Goal: Task Accomplishment & Management: Manage account settings

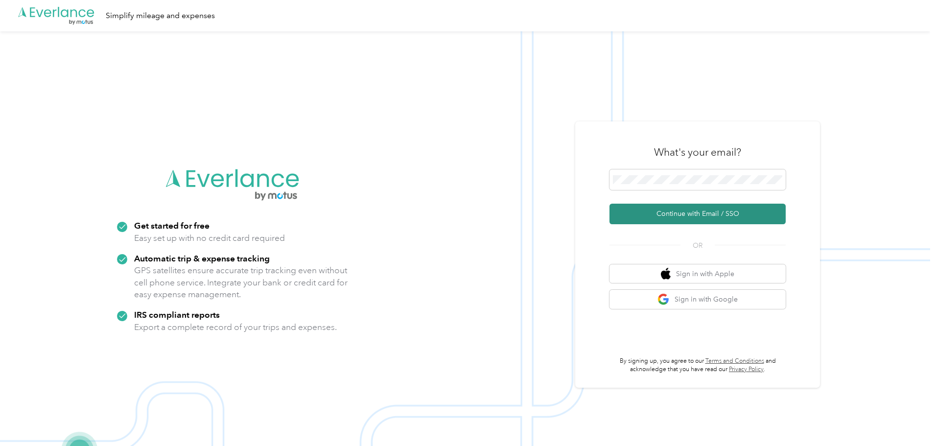
click at [670, 211] on button "Continue with Email / SSO" at bounding box center [697, 214] width 176 height 21
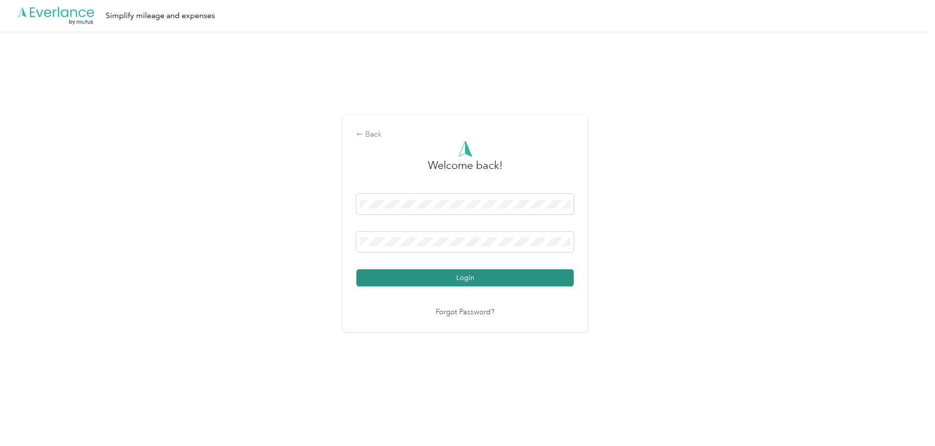
click at [459, 285] on button "Login" at bounding box center [464, 277] width 217 height 17
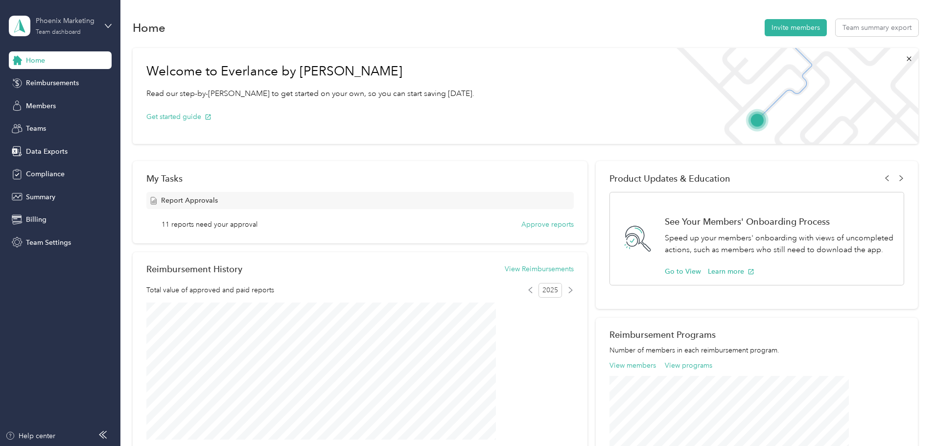
click at [59, 23] on div "Phoenix Marketing" at bounding box center [66, 21] width 61 height 10
click at [46, 105] on div "Personal dashboard" at bounding box center [112, 102] width 192 height 17
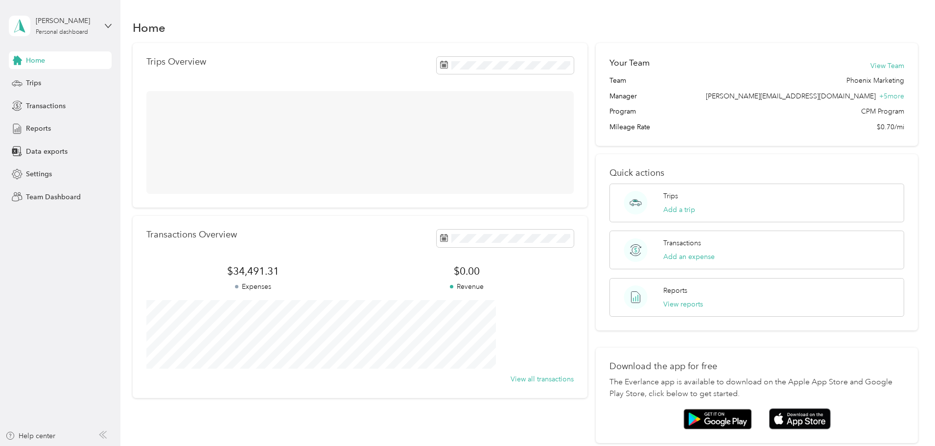
drag, startPoint x: 45, startPoint y: 23, endPoint x: 49, endPoint y: 36, distance: 13.5
click at [45, 24] on div "[PERSON_NAME]" at bounding box center [66, 21] width 61 height 10
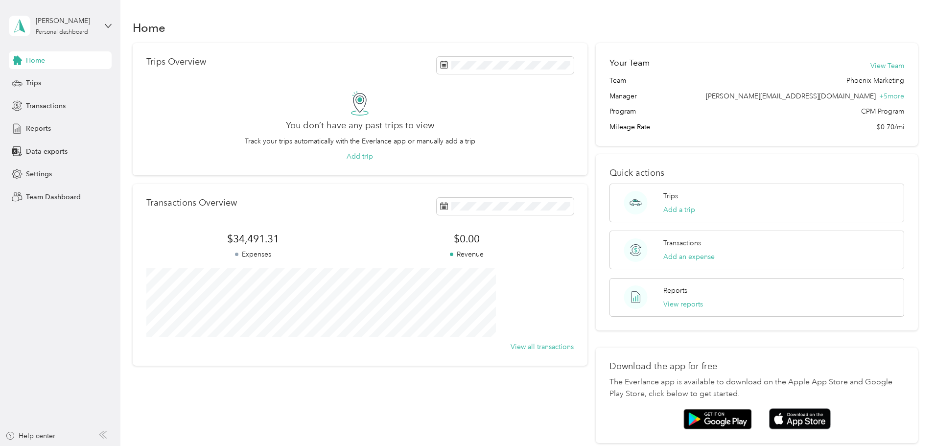
drag, startPoint x: 50, startPoint y: 74, endPoint x: 95, endPoint y: 92, distance: 48.7
click at [50, 74] on div "Team dashboard" at bounding box center [112, 80] width 192 height 17
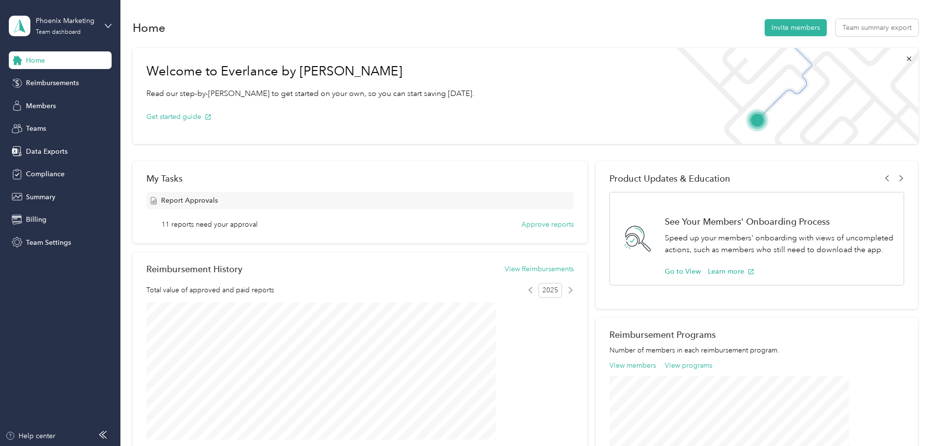
click at [529, 229] on div "My Tasks Report Approvals 11 reports need your approval Approve reports" at bounding box center [360, 202] width 455 height 82
click at [537, 230] on div "My Tasks Report Approvals 11 reports need your approval Approve reports" at bounding box center [360, 202] width 455 height 82
click at [541, 225] on button "Approve reports" at bounding box center [547, 224] width 52 height 10
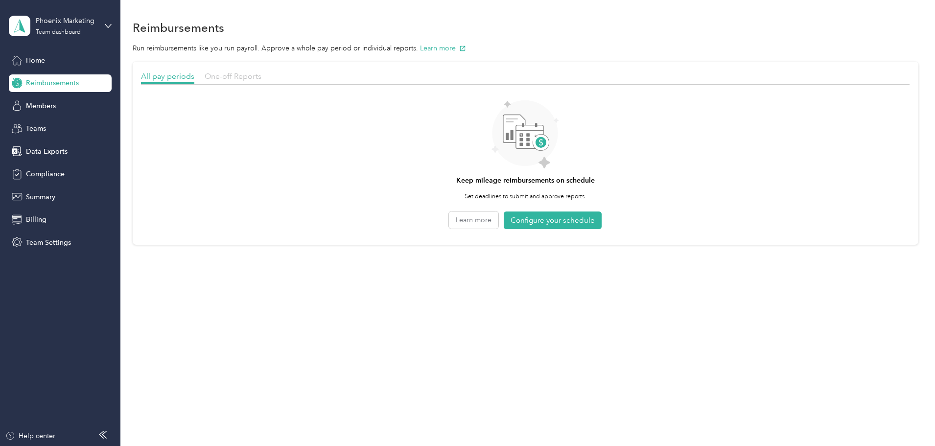
click at [261, 79] on span "One-off Reports" at bounding box center [233, 75] width 57 height 9
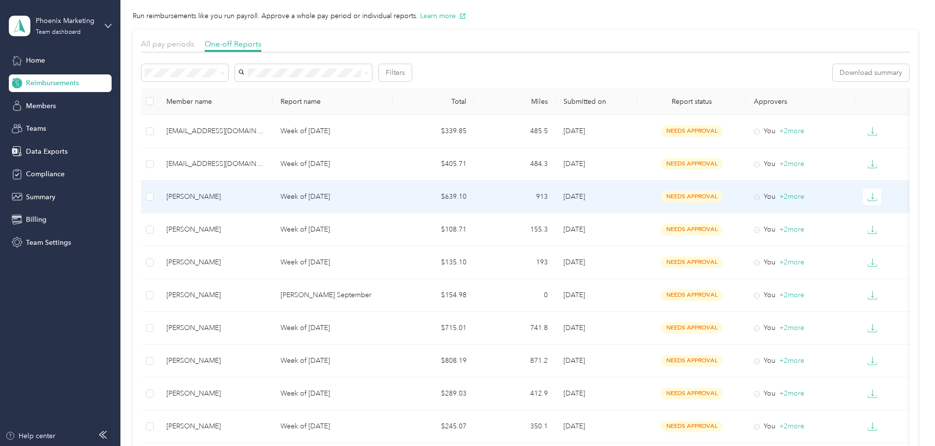
scroll to position [49, 0]
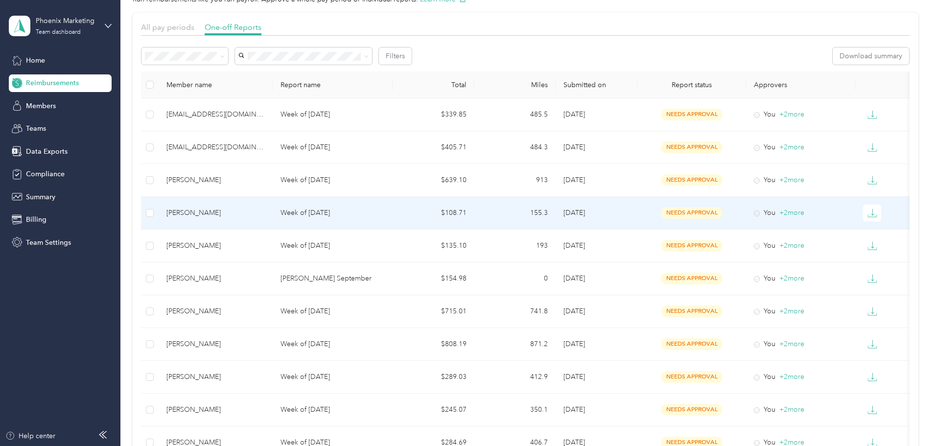
click at [273, 220] on td "[PERSON_NAME]" at bounding box center [216, 213] width 114 height 33
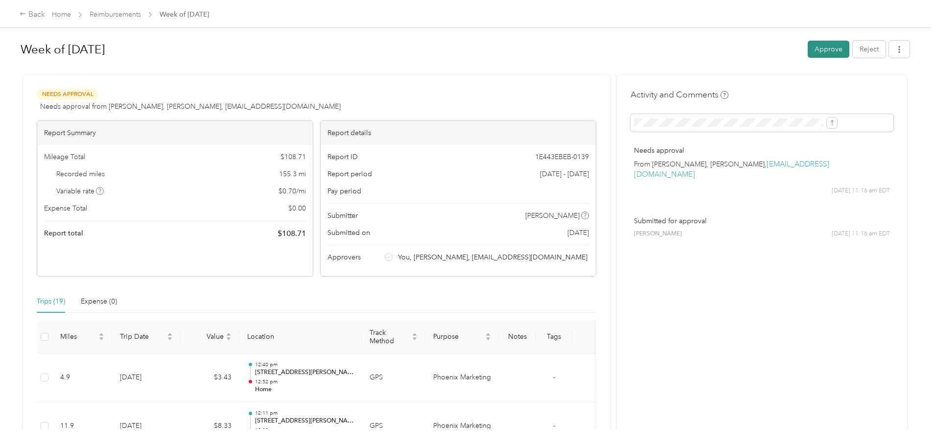
click at [807, 46] on button "Approve" at bounding box center [828, 49] width 42 height 17
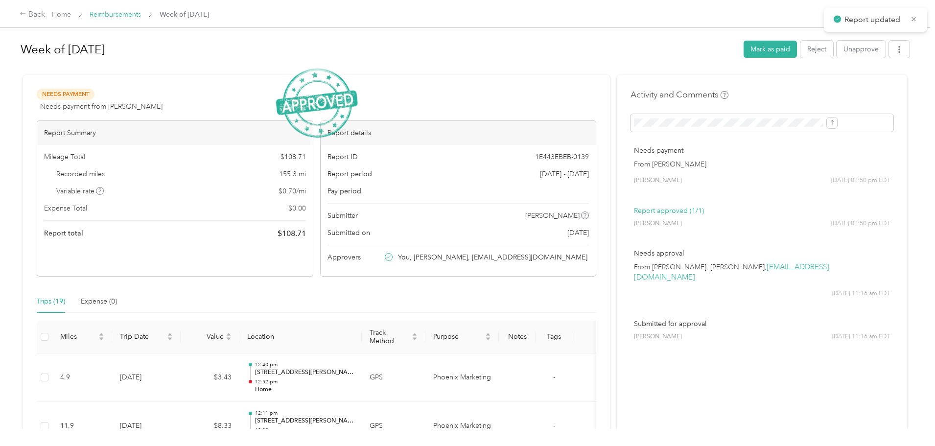
click at [141, 13] on link "Reimbursements" at bounding box center [115, 14] width 51 height 8
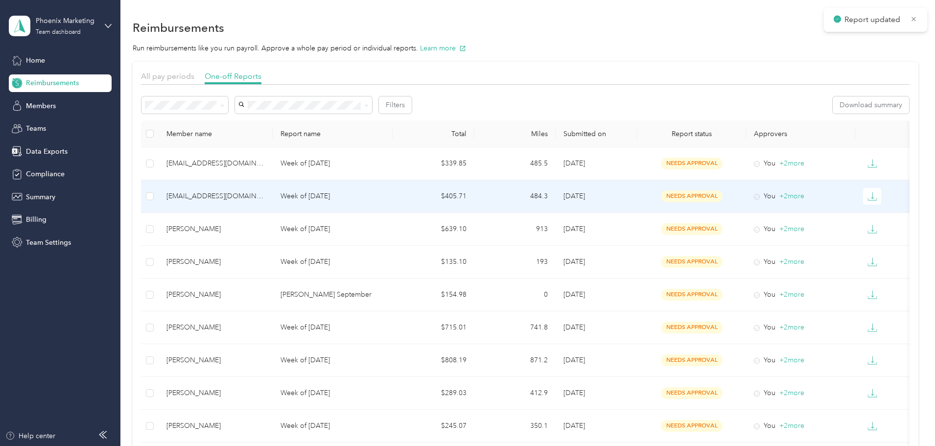
click at [385, 199] on p "Week of [DATE]" at bounding box center [332, 196] width 104 height 11
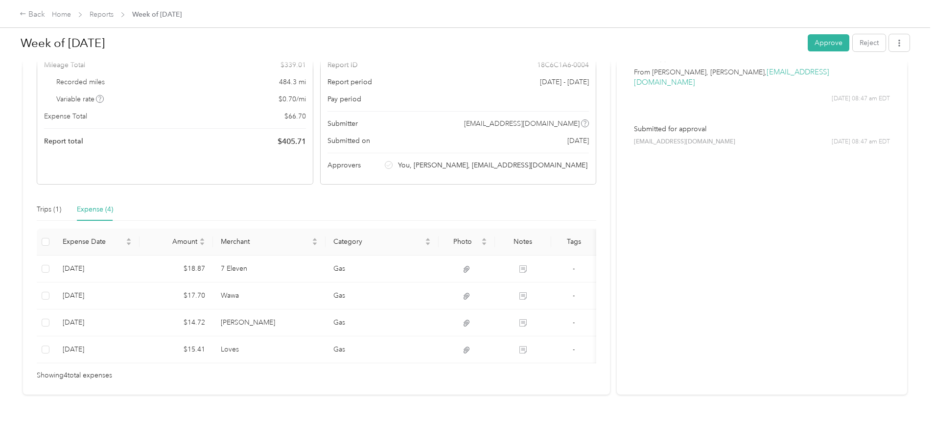
scroll to position [107, 0]
click at [807, 45] on button "Approve" at bounding box center [828, 42] width 42 height 17
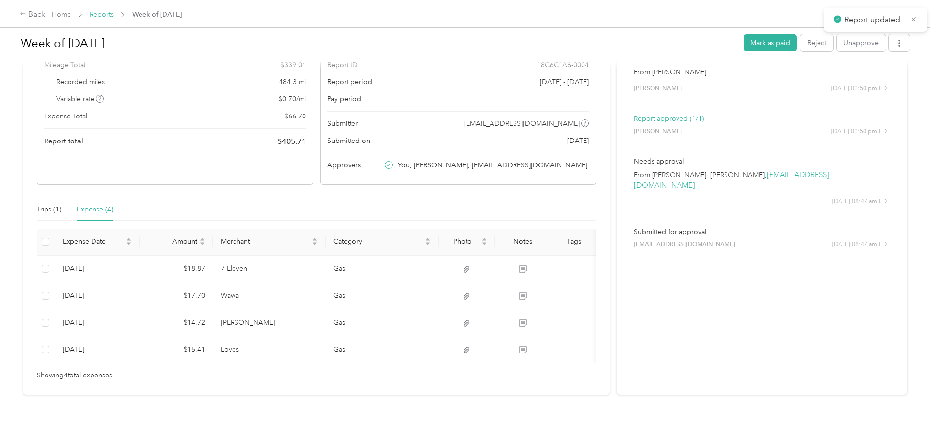
click at [114, 13] on link "Reports" at bounding box center [102, 14] width 24 height 8
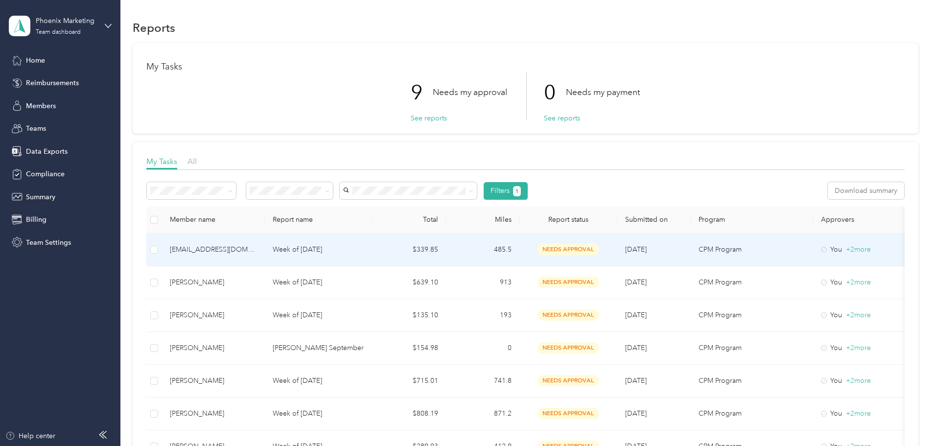
click at [257, 250] on div "[EMAIL_ADDRESS][DOMAIN_NAME]" at bounding box center [213, 249] width 87 height 11
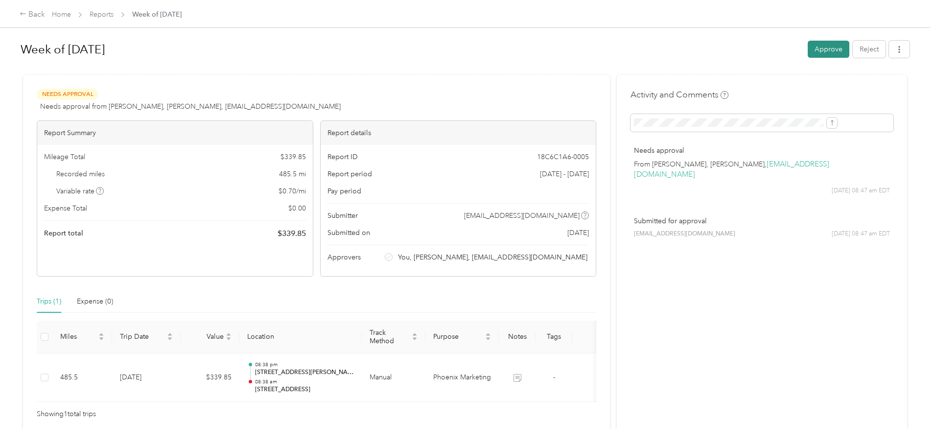
click at [807, 46] on button "Approve" at bounding box center [828, 49] width 42 height 17
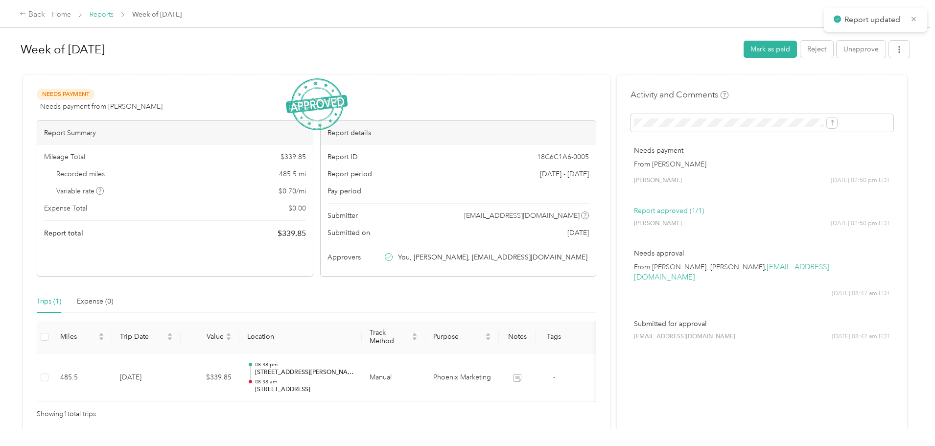
click at [114, 16] on link "Reports" at bounding box center [102, 14] width 24 height 8
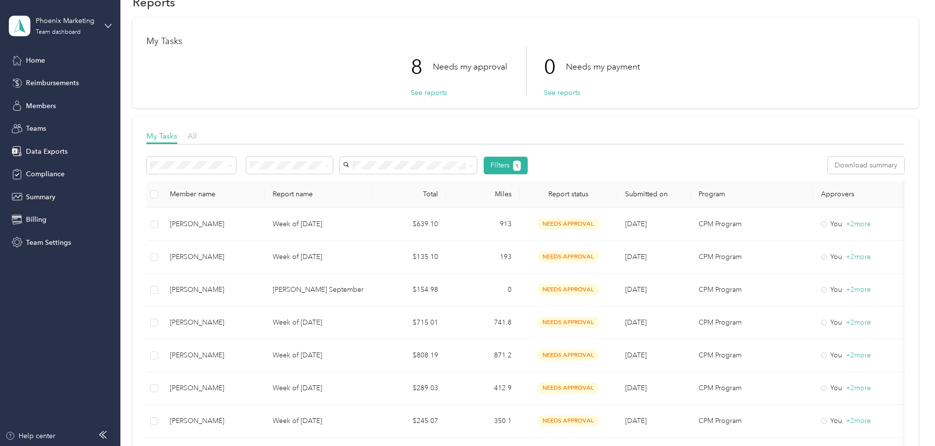
scroll to position [49, 0]
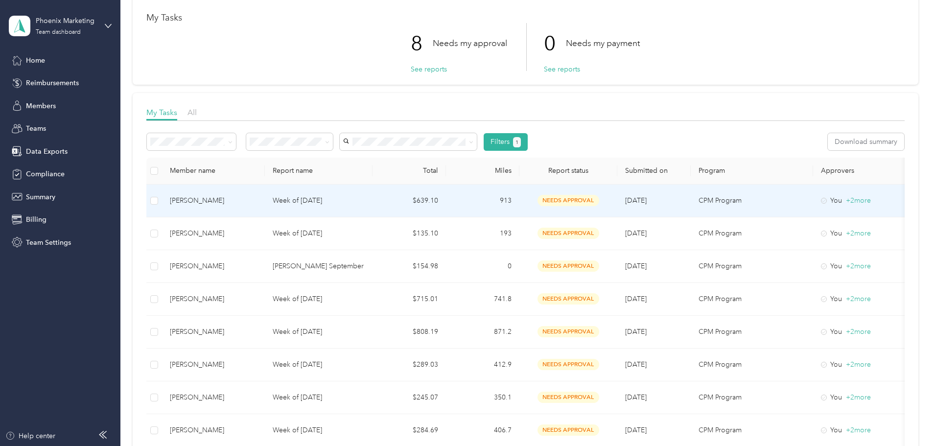
click at [446, 209] on td "$639.10" at bounding box center [408, 200] width 73 height 33
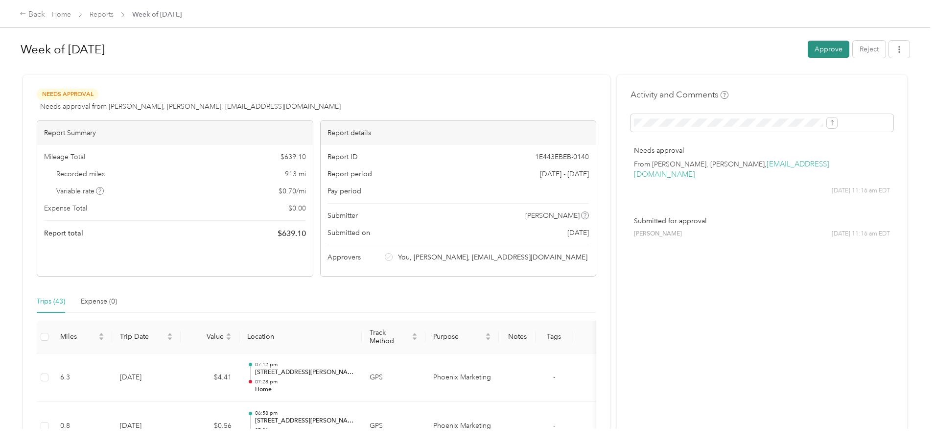
click at [807, 53] on button "Approve" at bounding box center [828, 49] width 42 height 17
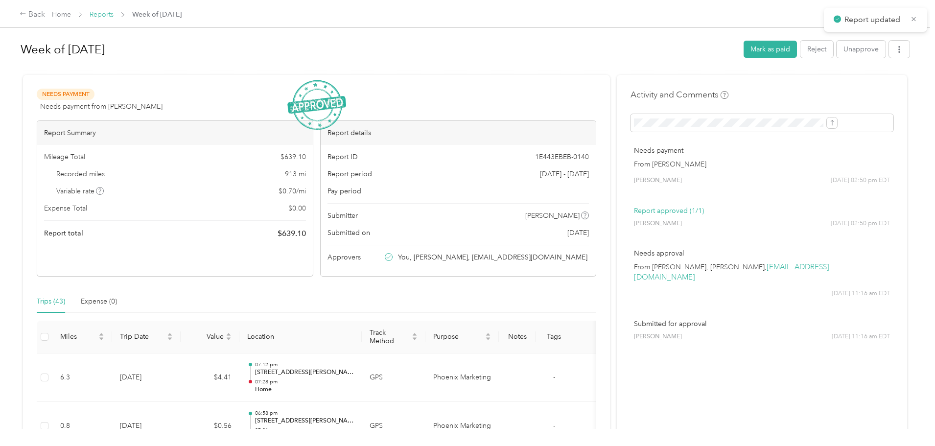
click at [114, 14] on link "Reports" at bounding box center [102, 14] width 24 height 8
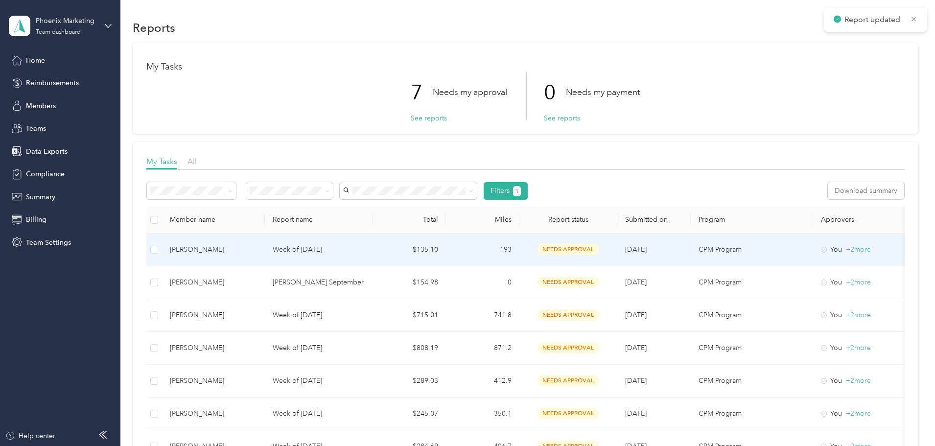
click at [337, 259] on td "Week of [DATE]" at bounding box center [319, 249] width 108 height 33
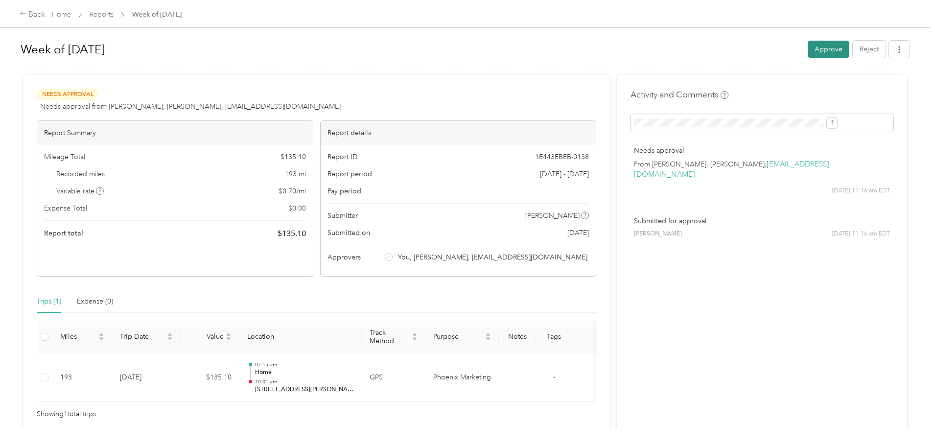
click at [807, 48] on button "Approve" at bounding box center [828, 49] width 42 height 17
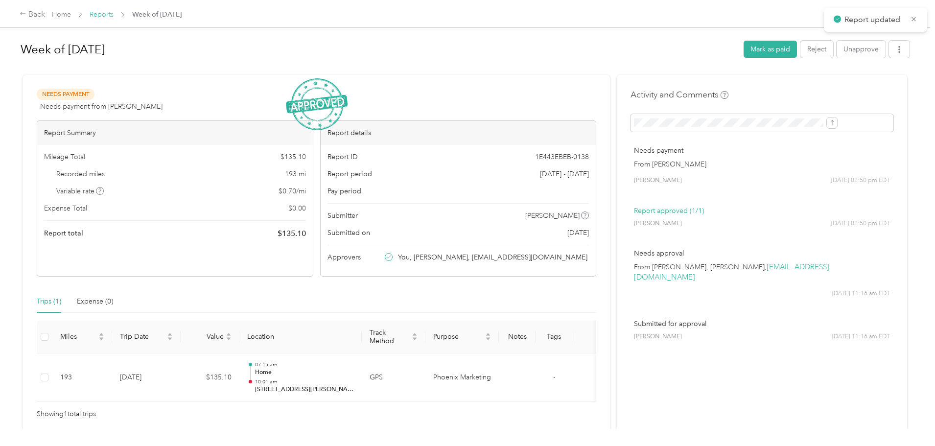
click at [114, 12] on link "Reports" at bounding box center [102, 14] width 24 height 8
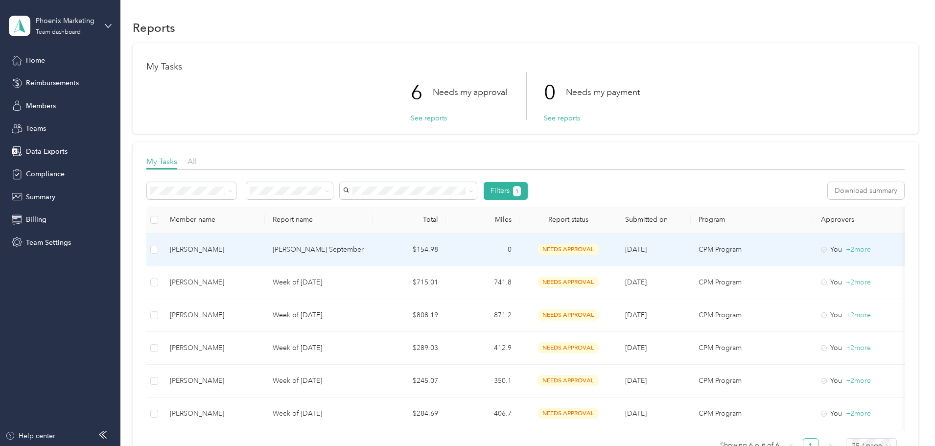
click at [265, 260] on td "[PERSON_NAME]" at bounding box center [213, 249] width 103 height 33
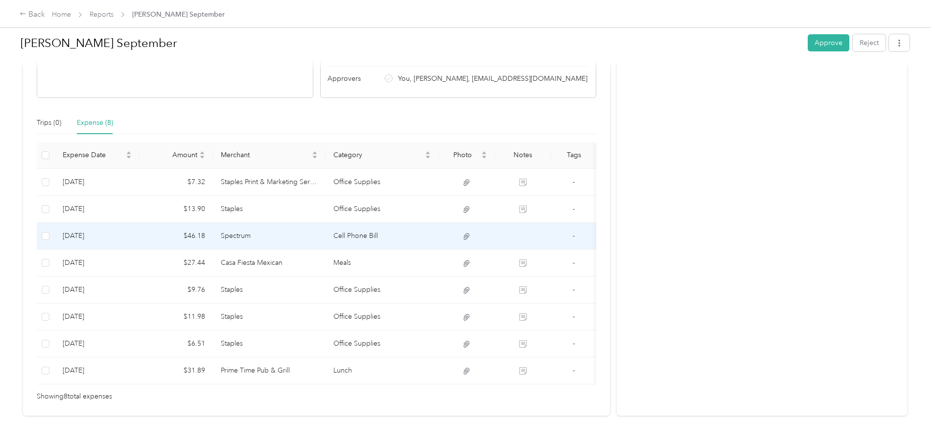
scroll to position [196, 0]
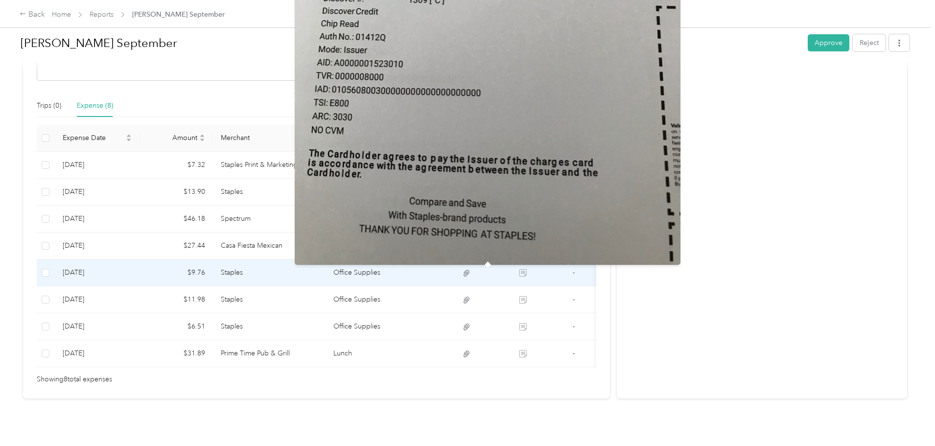
click at [469, 272] on icon at bounding box center [466, 273] width 6 height 6
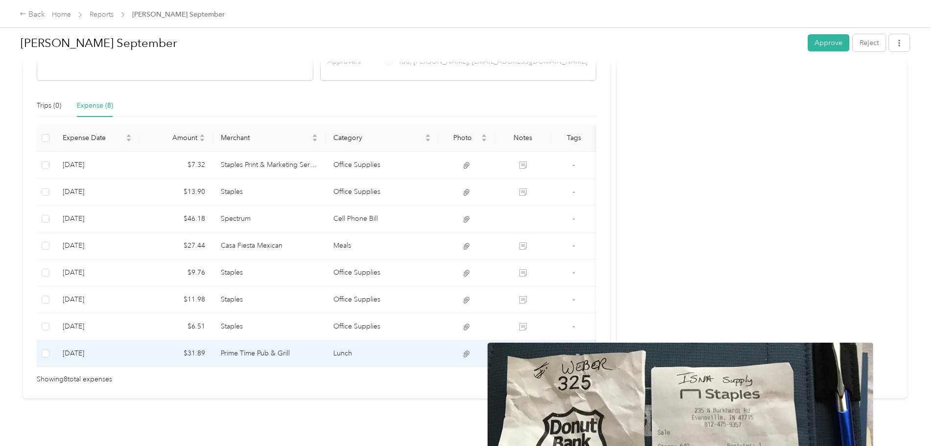
click at [471, 356] on icon at bounding box center [466, 353] width 9 height 9
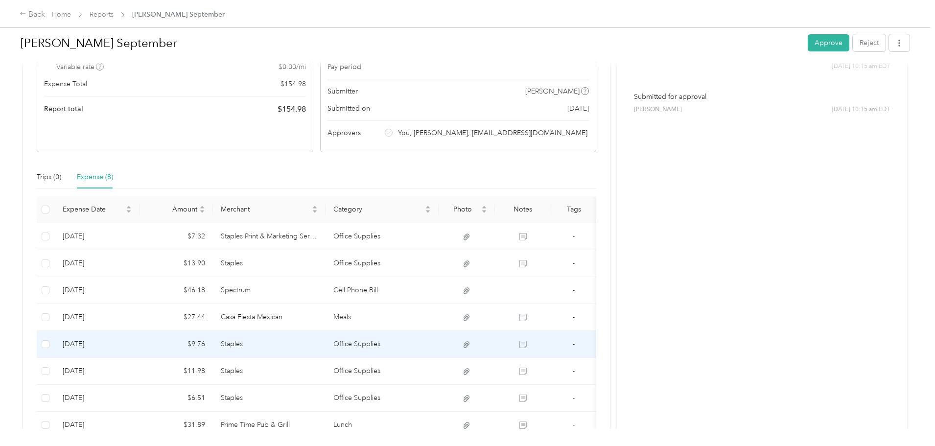
scroll to position [147, 0]
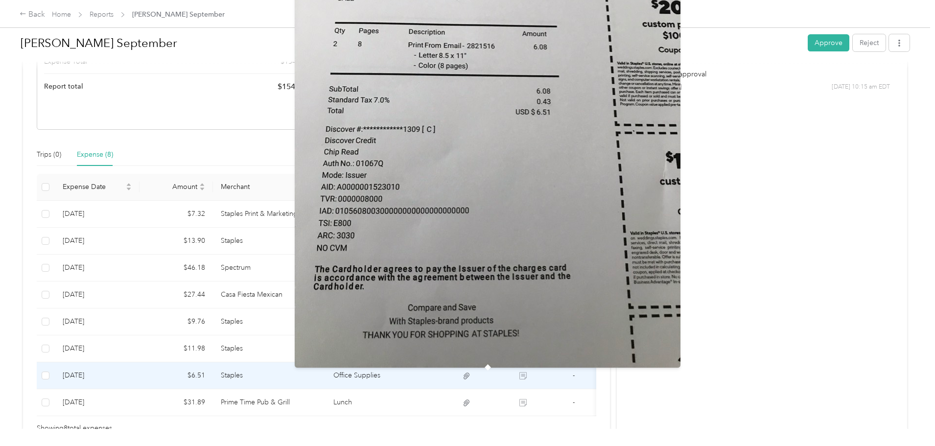
click at [471, 379] on icon at bounding box center [466, 375] width 9 height 9
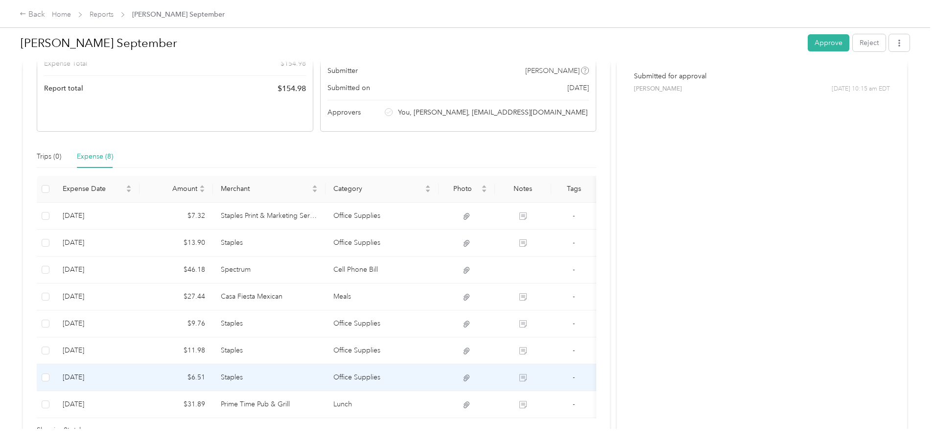
scroll to position [196, 0]
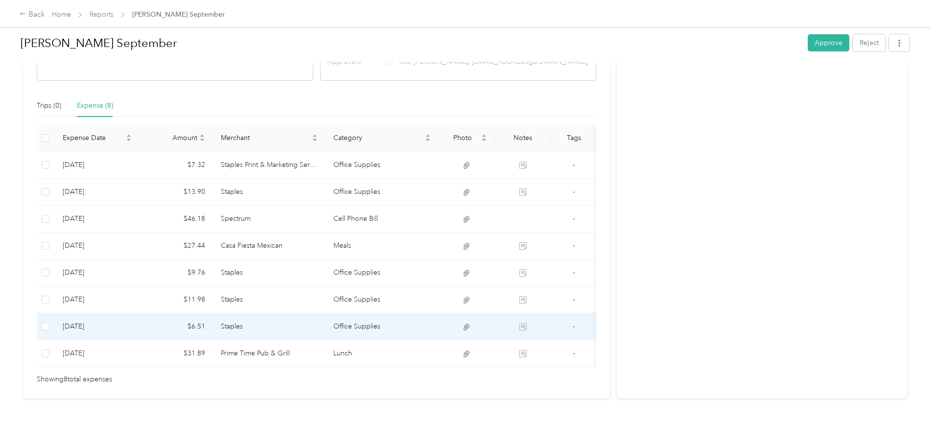
click at [213, 324] on td "$6.51" at bounding box center [175, 326] width 73 height 27
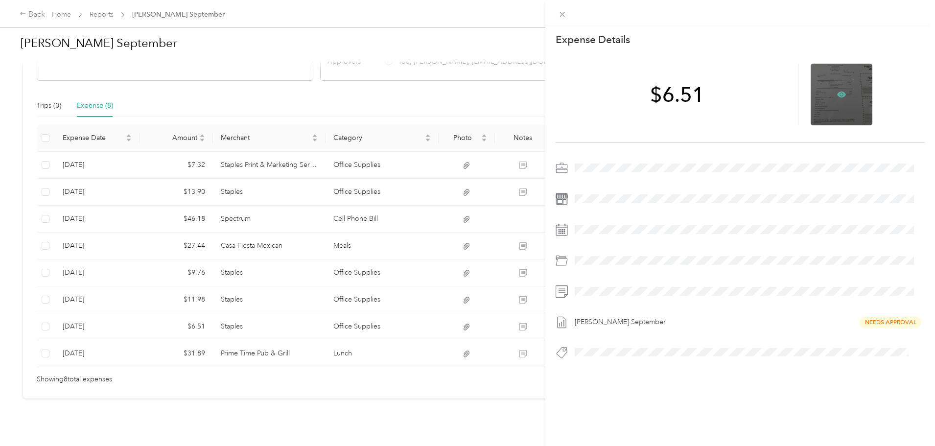
click at [840, 94] on icon at bounding box center [841, 94] width 3 height 3
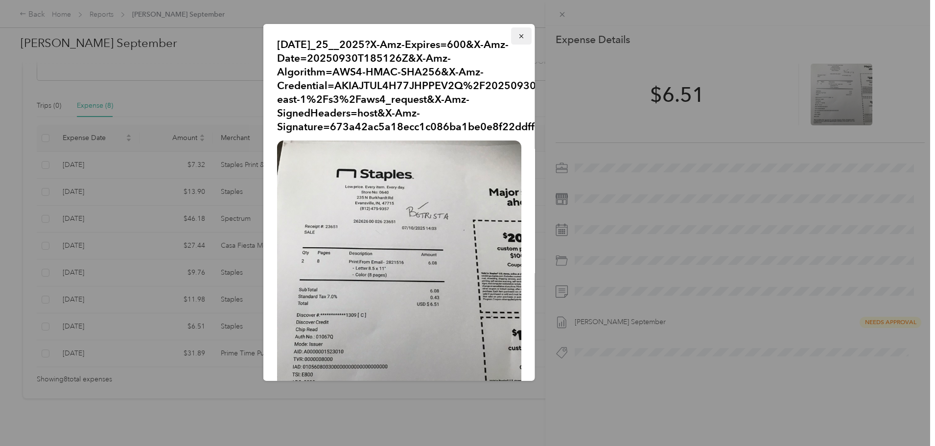
click at [518, 37] on icon "button" at bounding box center [521, 36] width 7 height 7
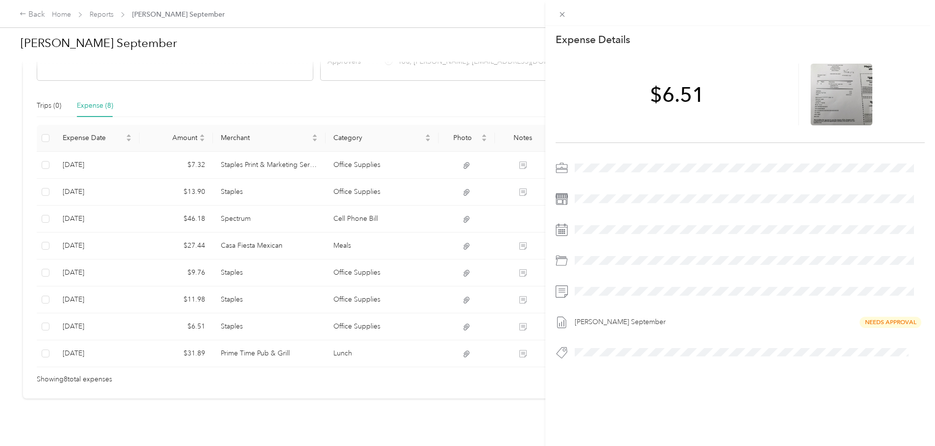
click at [329, 301] on div "This expense cannot be edited because it is either under review, approved, or p…" at bounding box center [467, 223] width 935 height 446
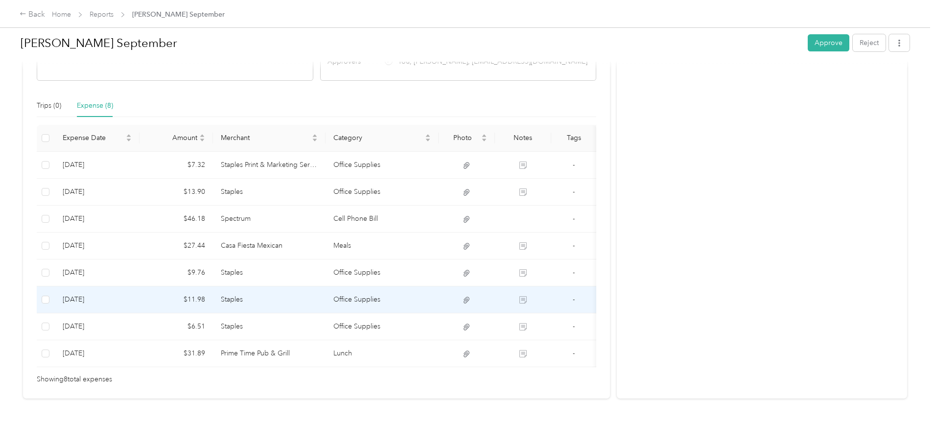
click at [326, 303] on td "Staples" at bounding box center [269, 299] width 113 height 27
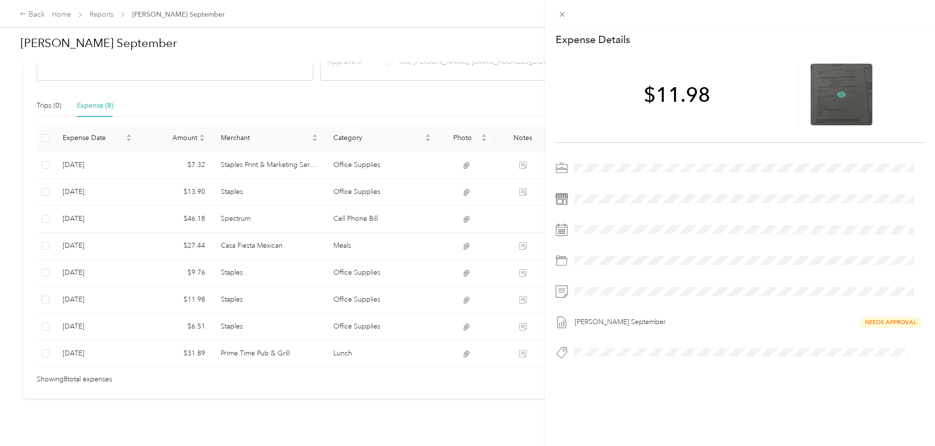
click at [837, 92] on icon at bounding box center [841, 95] width 9 height 6
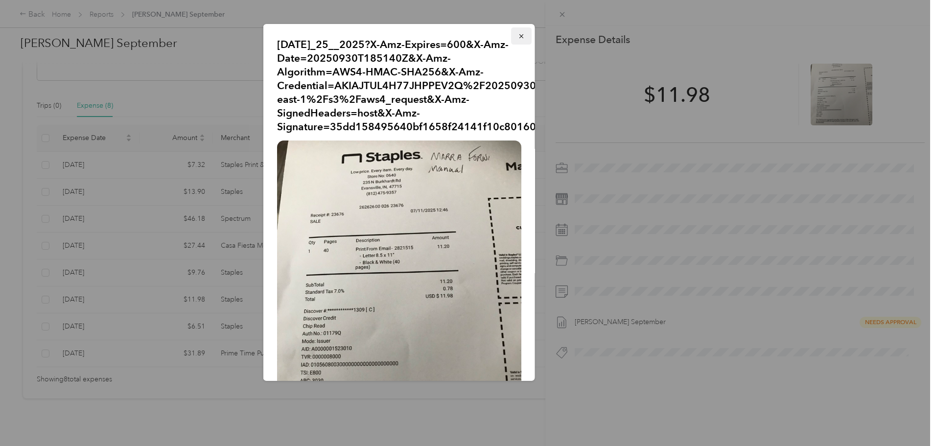
click at [517, 33] on button "button" at bounding box center [521, 35] width 21 height 17
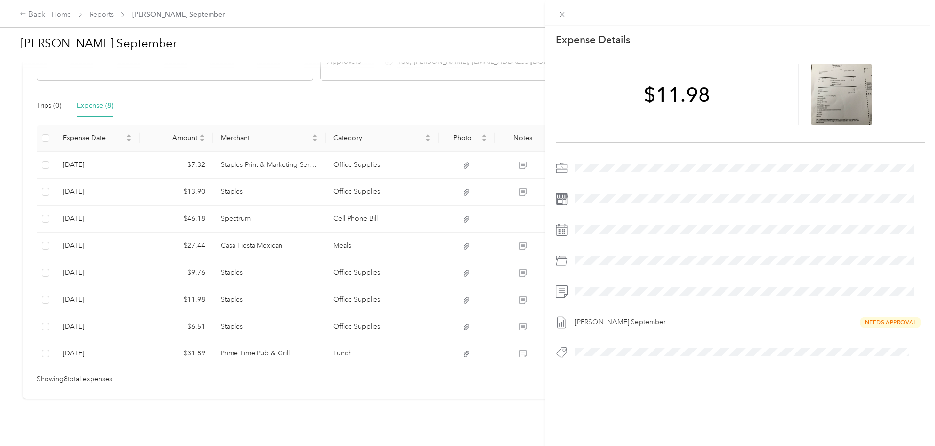
click at [429, 351] on div "This expense cannot be edited because it is either under review, approved, or p…" at bounding box center [467, 223] width 935 height 446
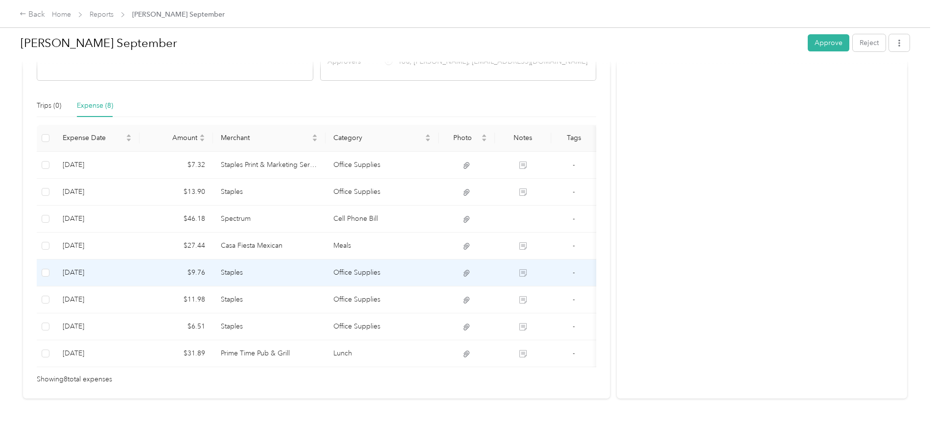
click at [434, 276] on td "Office Supplies" at bounding box center [381, 272] width 113 height 27
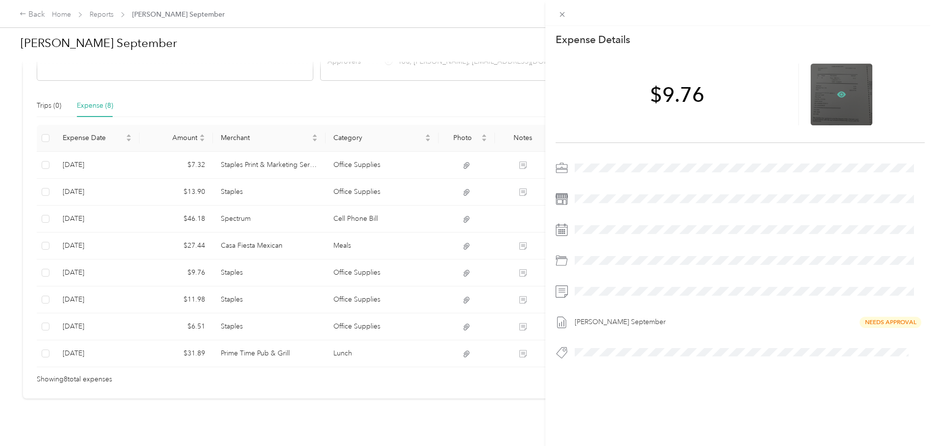
click at [838, 91] on icon at bounding box center [841, 94] width 9 height 9
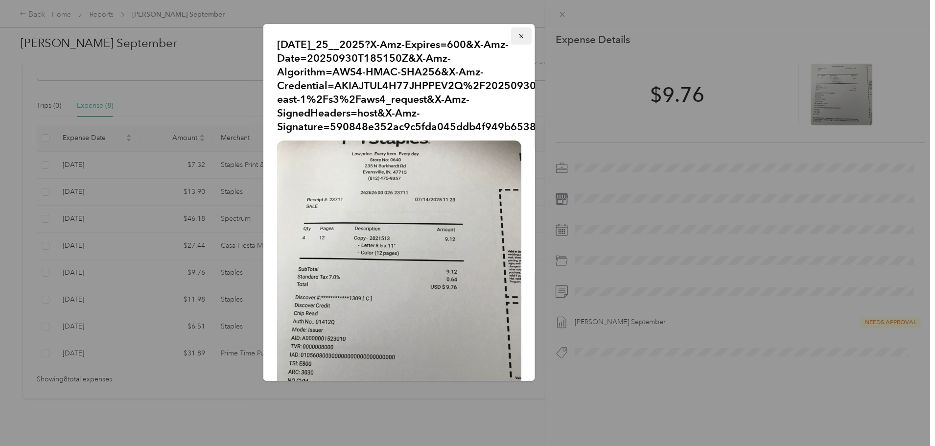
click at [518, 38] on icon "button" at bounding box center [521, 36] width 7 height 7
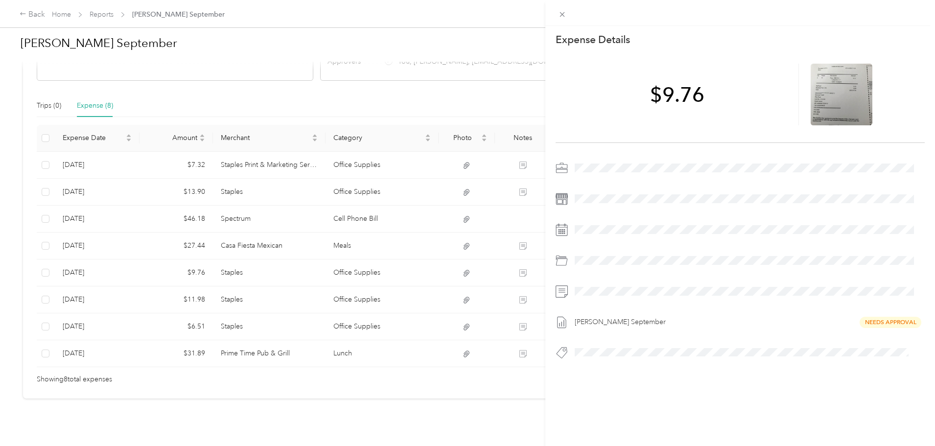
click at [309, 92] on div "This expense cannot be edited because it is either under review, approved, or p…" at bounding box center [467, 223] width 935 height 446
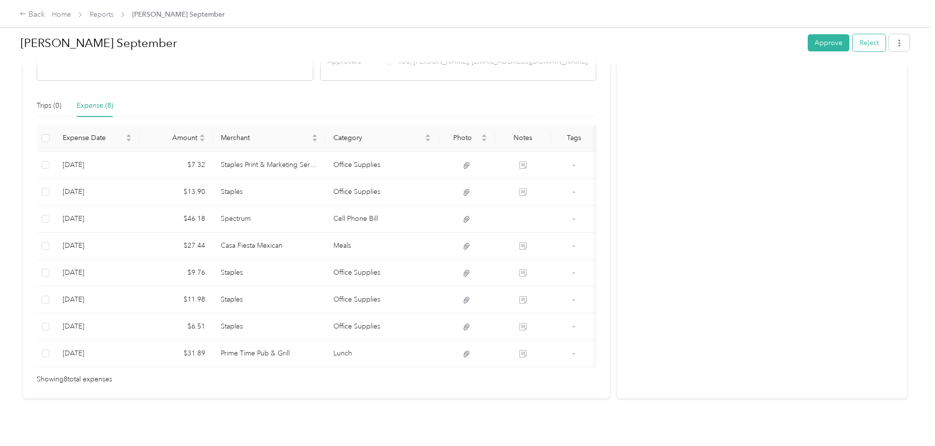
click at [852, 44] on button "Reject" at bounding box center [868, 42] width 33 height 17
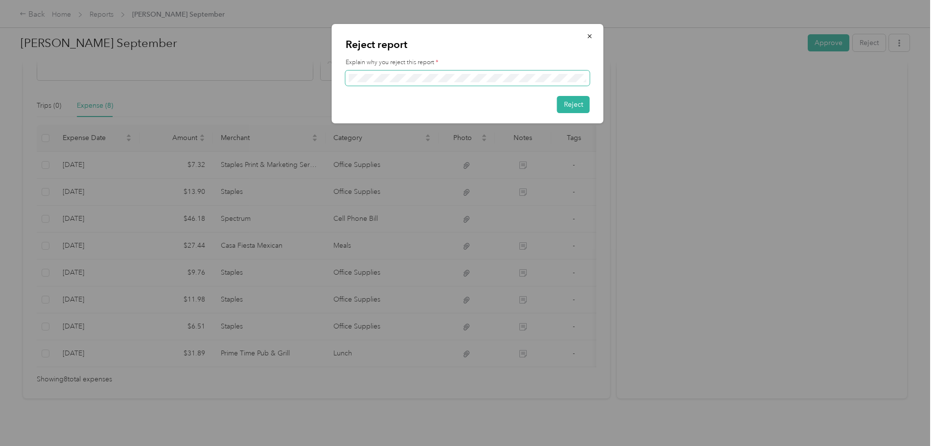
scroll to position [0, 0]
click at [574, 106] on button "Reject" at bounding box center [573, 104] width 33 height 17
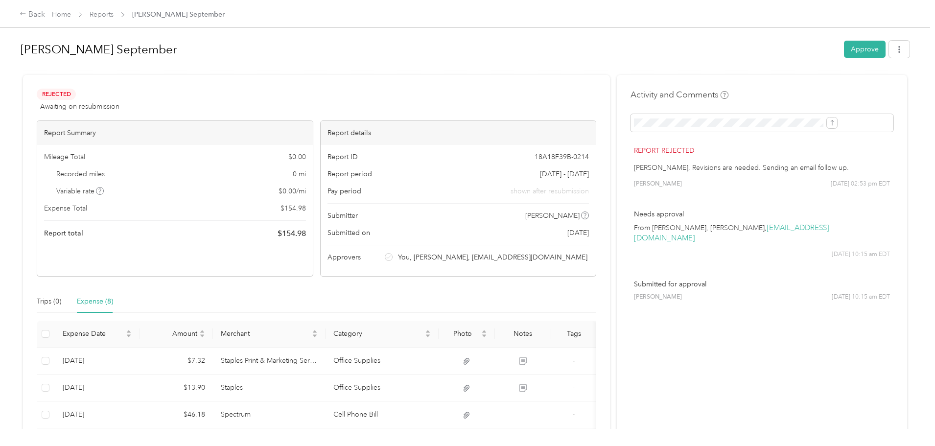
click at [114, 19] on span "Reports" at bounding box center [102, 14] width 24 height 10
click at [114, 12] on link "Reports" at bounding box center [102, 14] width 24 height 8
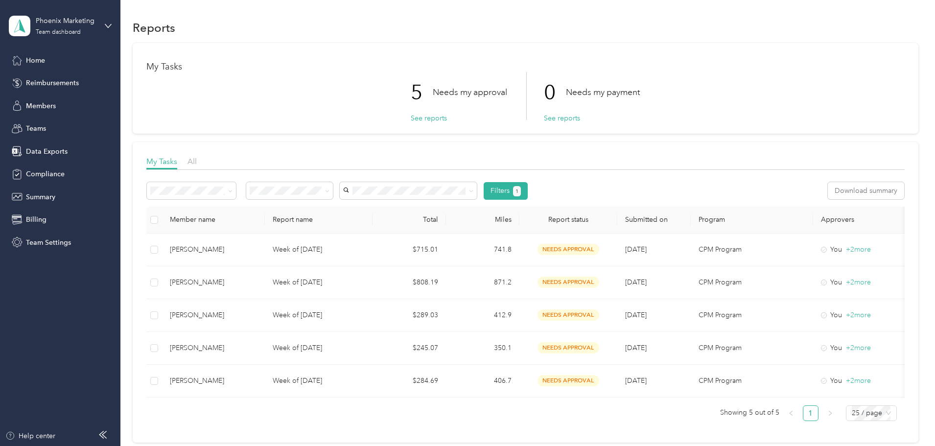
click at [262, 158] on div "My Tasks All" at bounding box center [525, 163] width 758 height 14
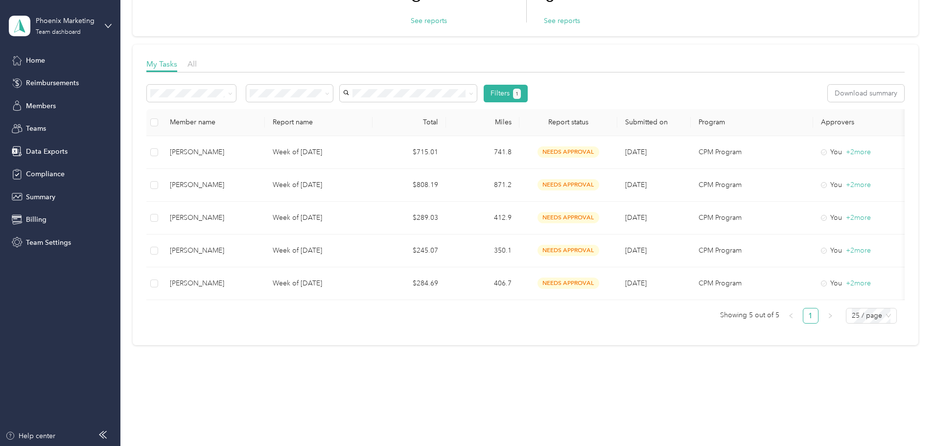
scroll to position [105, 0]
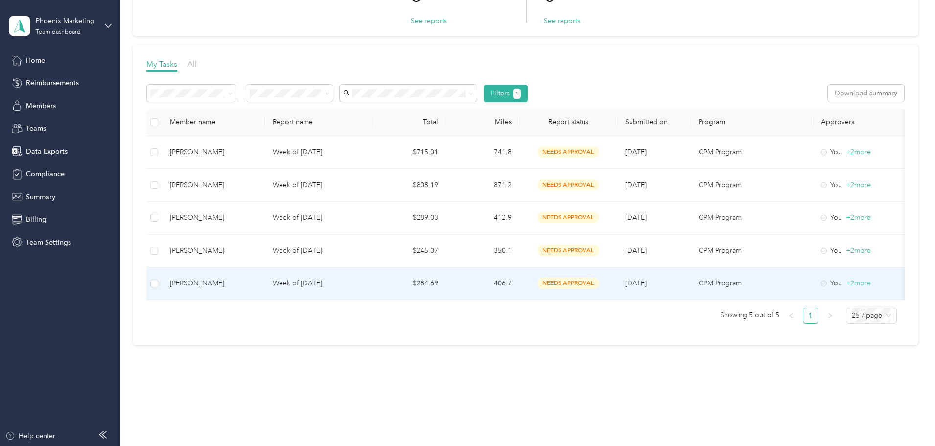
click at [257, 278] on div "[PERSON_NAME]" at bounding box center [213, 283] width 87 height 11
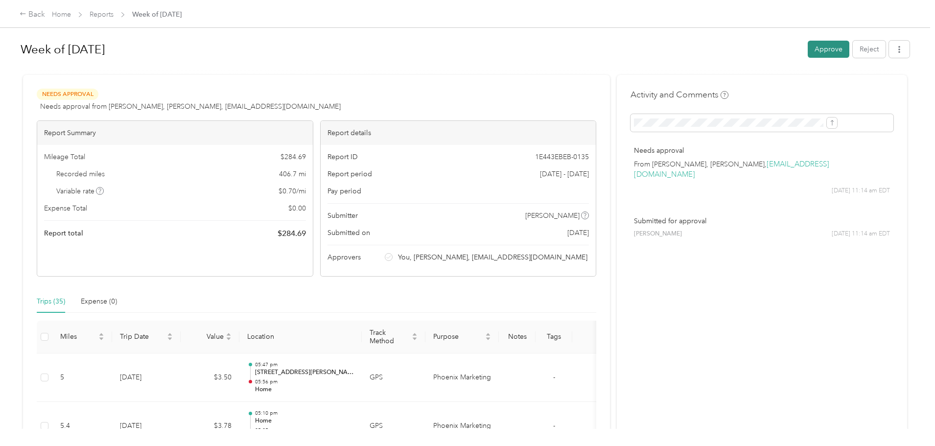
click at [807, 46] on button "Approve" at bounding box center [828, 49] width 42 height 17
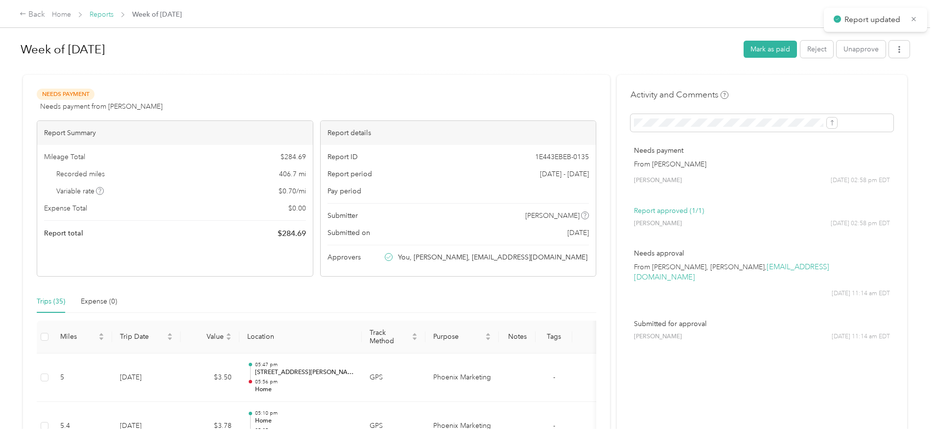
click at [114, 14] on link "Reports" at bounding box center [102, 14] width 24 height 8
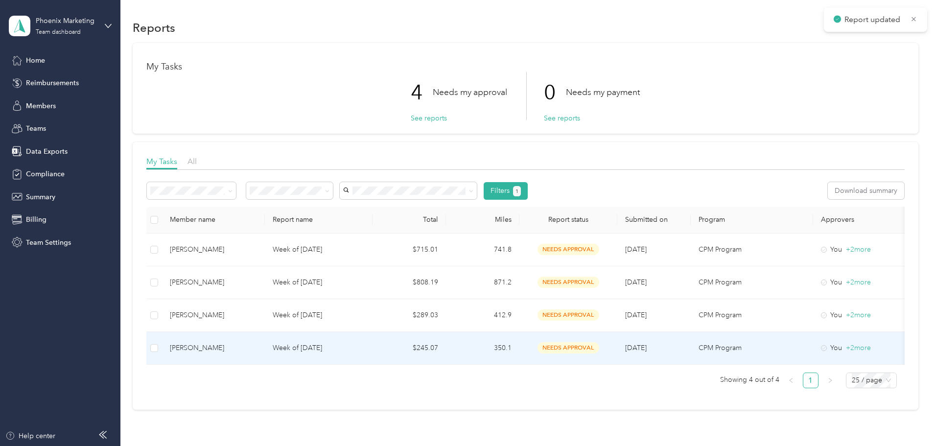
click at [257, 343] on div "[PERSON_NAME]" at bounding box center [213, 348] width 87 height 11
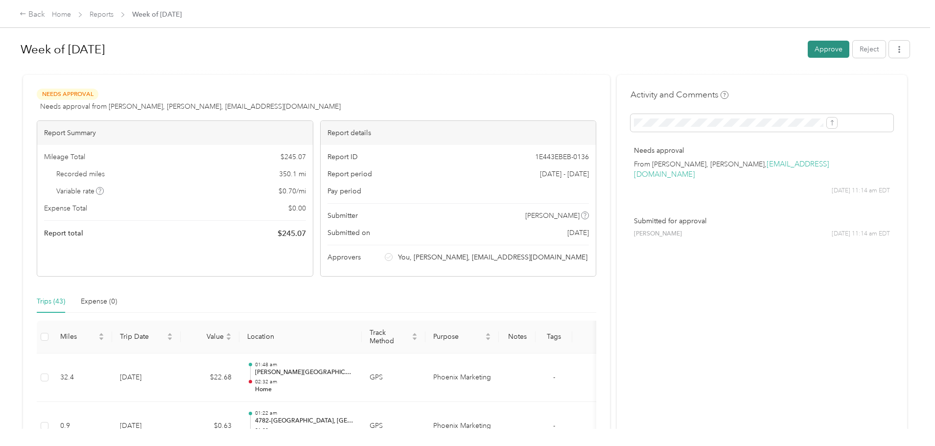
click at [807, 50] on button "Approve" at bounding box center [828, 49] width 42 height 17
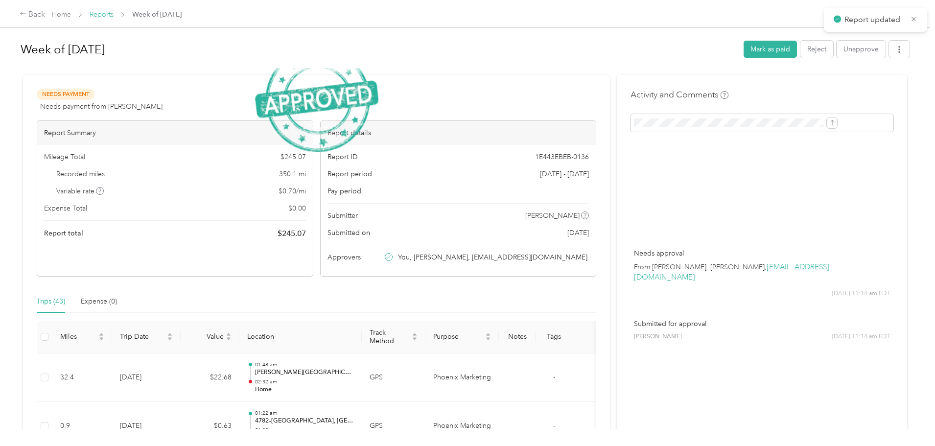
click at [114, 17] on link "Reports" at bounding box center [102, 14] width 24 height 8
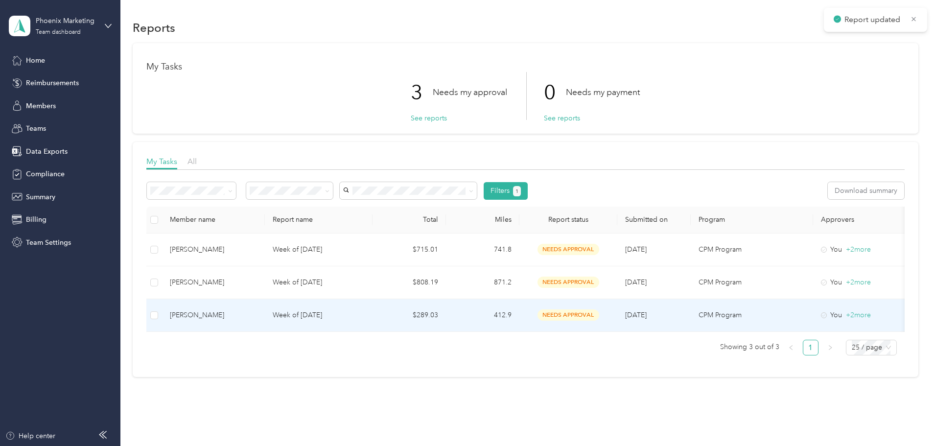
click at [265, 322] on td "[PERSON_NAME]" at bounding box center [213, 315] width 103 height 33
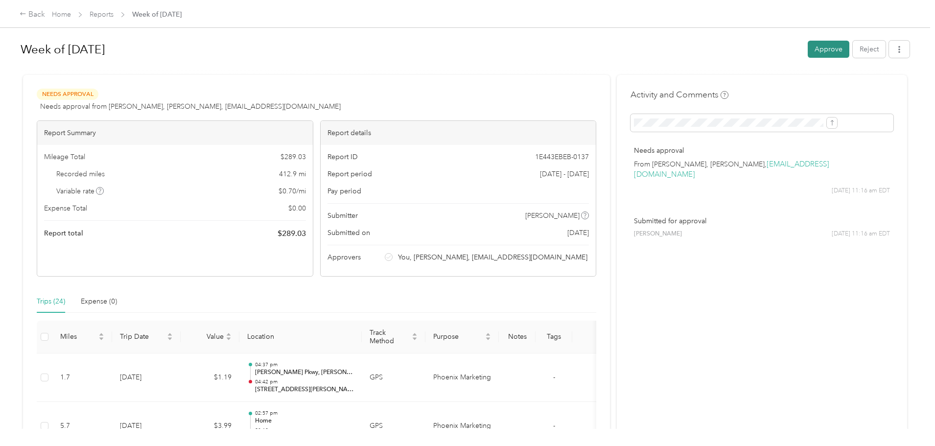
click at [807, 46] on button "Approve" at bounding box center [828, 49] width 42 height 17
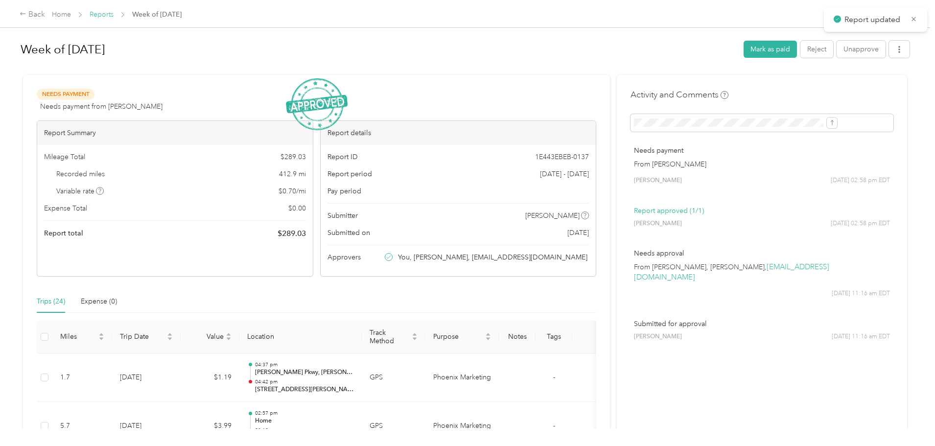
click at [114, 13] on link "Reports" at bounding box center [102, 14] width 24 height 8
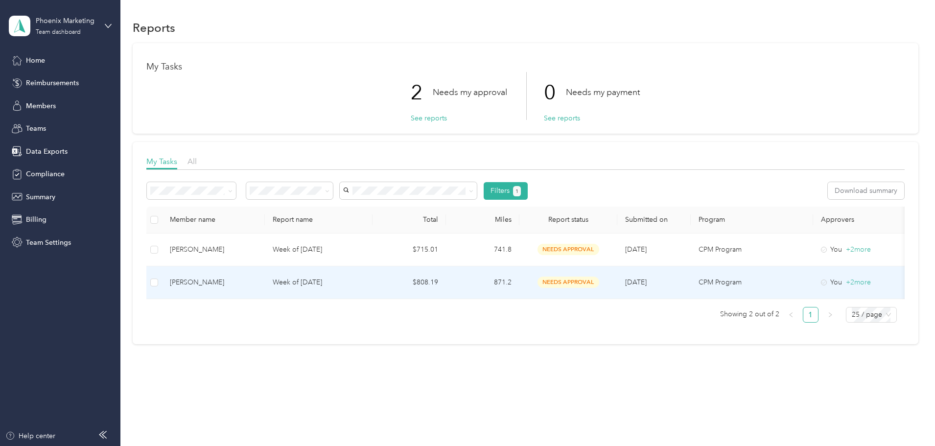
click at [265, 271] on td "[PERSON_NAME]" at bounding box center [213, 282] width 103 height 33
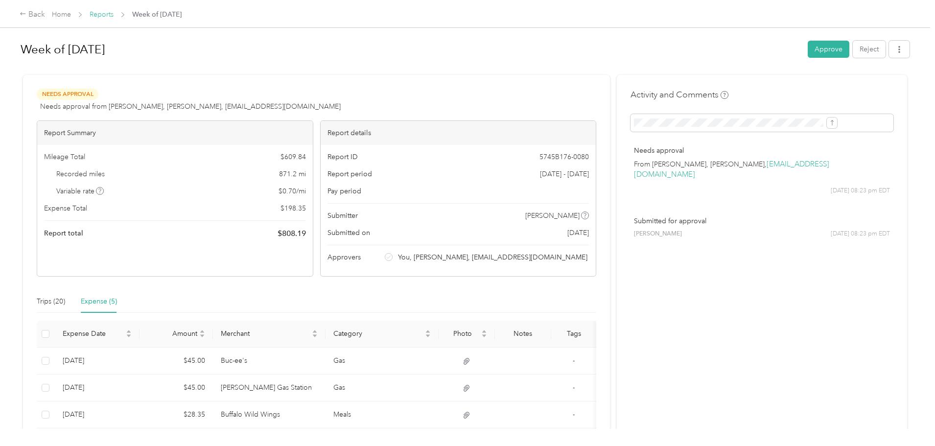
click at [114, 13] on link "Reports" at bounding box center [102, 14] width 24 height 8
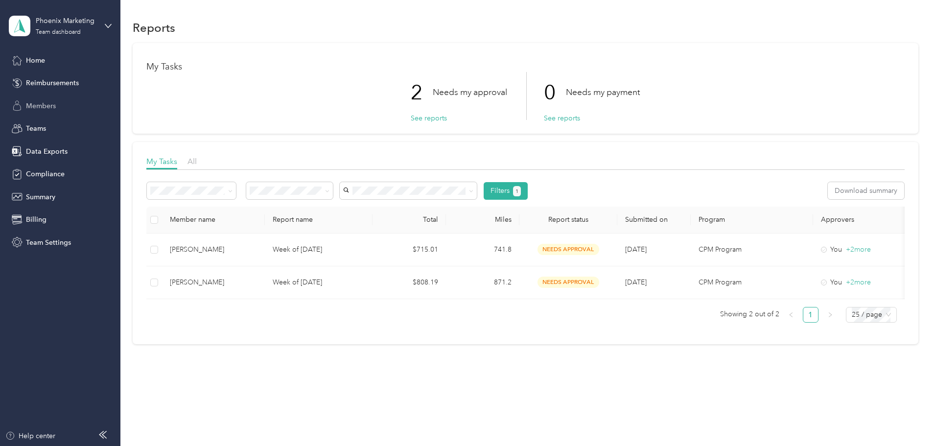
click at [35, 108] on span "Members" at bounding box center [41, 106] width 30 height 10
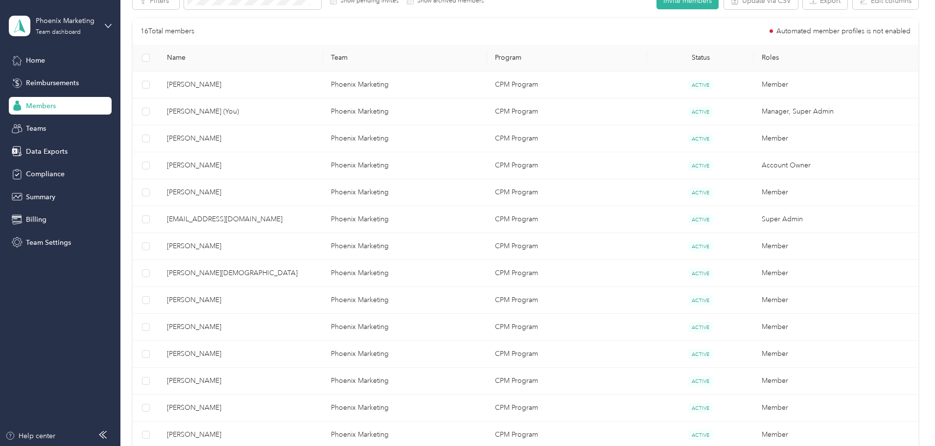
scroll to position [196, 0]
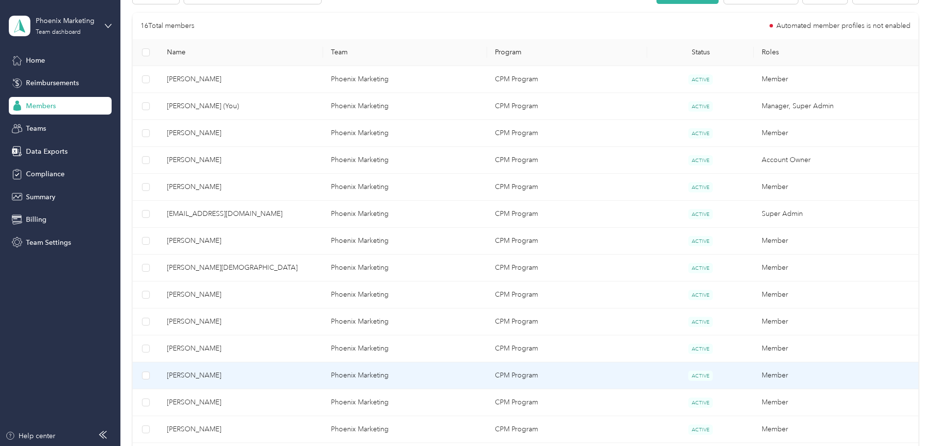
click at [262, 367] on td "[PERSON_NAME]" at bounding box center [241, 375] width 164 height 27
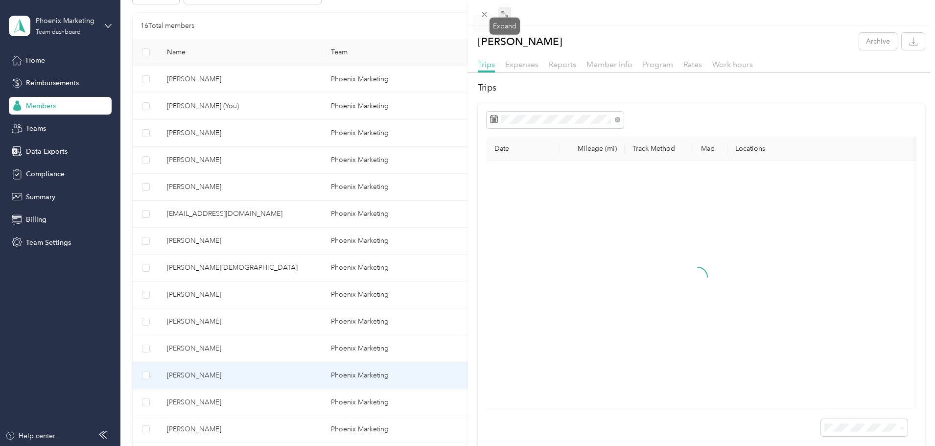
click at [504, 11] on icon at bounding box center [505, 14] width 8 height 8
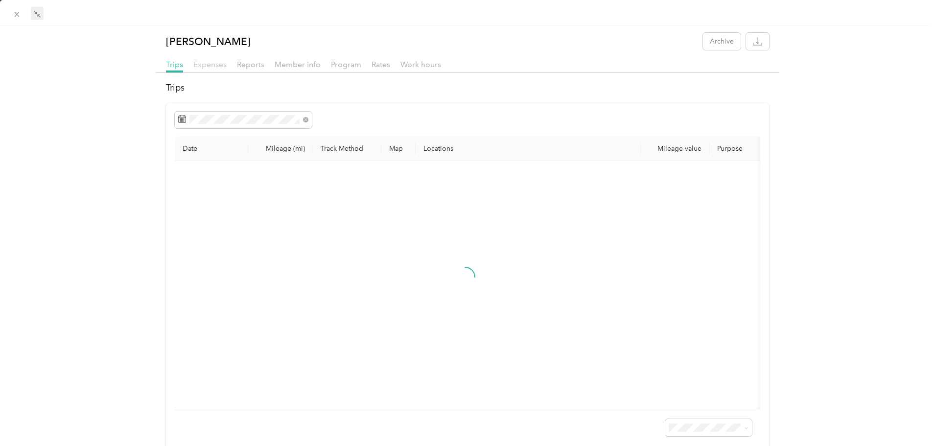
click at [212, 60] on span "Expenses" at bounding box center [209, 64] width 33 height 9
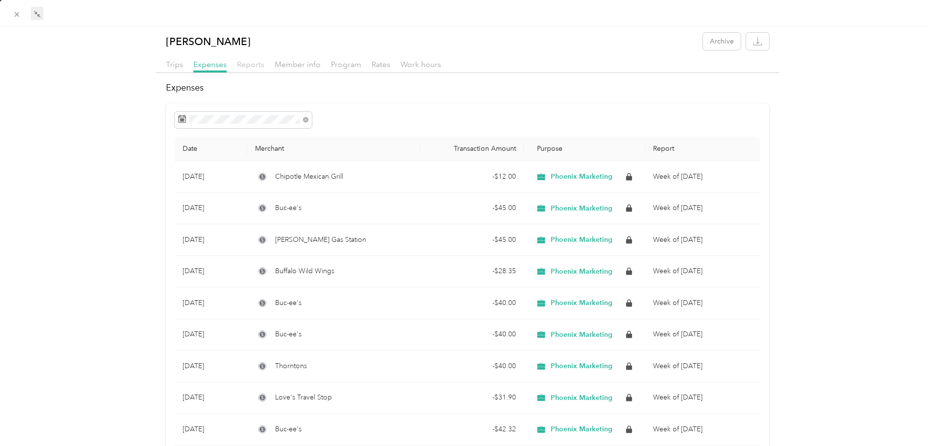
click at [251, 65] on span "Reports" at bounding box center [250, 64] width 27 height 9
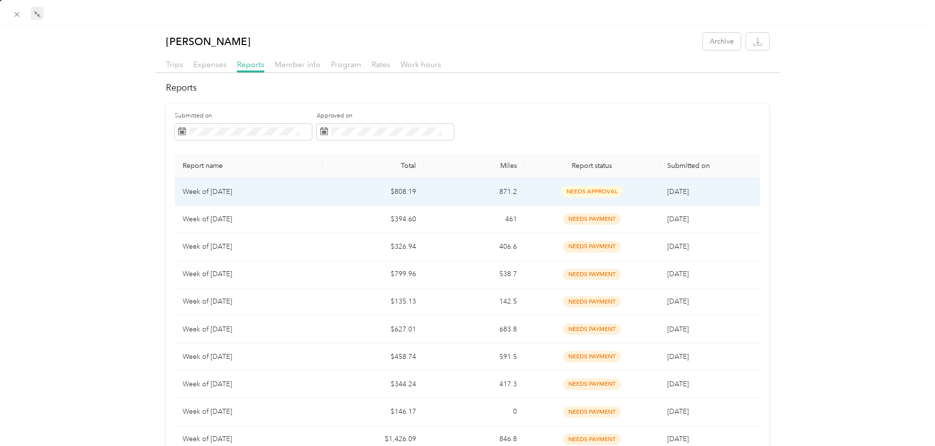
click at [241, 192] on p "Week of [DATE]" at bounding box center [249, 191] width 133 height 11
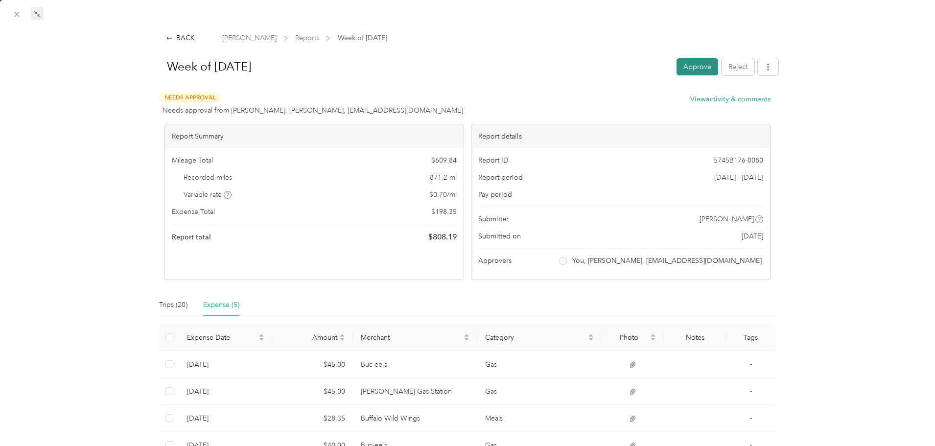
click at [695, 70] on button "Approve" at bounding box center [697, 66] width 42 height 17
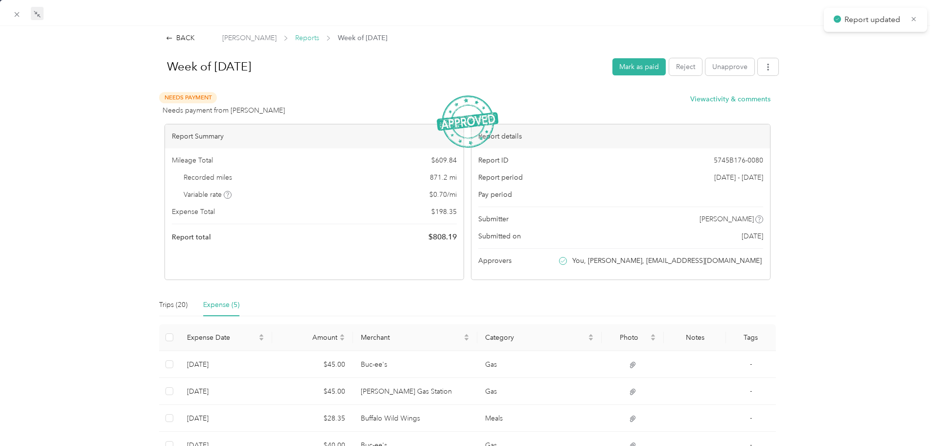
click at [305, 37] on span "Reports" at bounding box center [307, 38] width 24 height 10
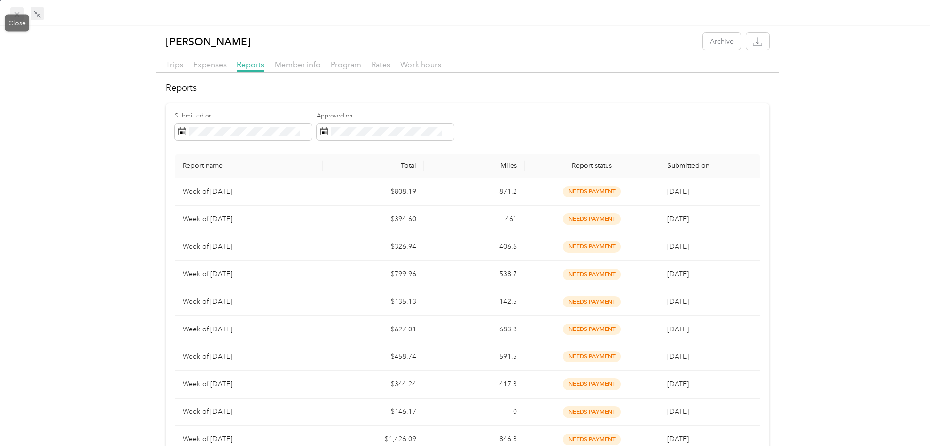
click at [13, 10] on icon at bounding box center [17, 14] width 8 height 8
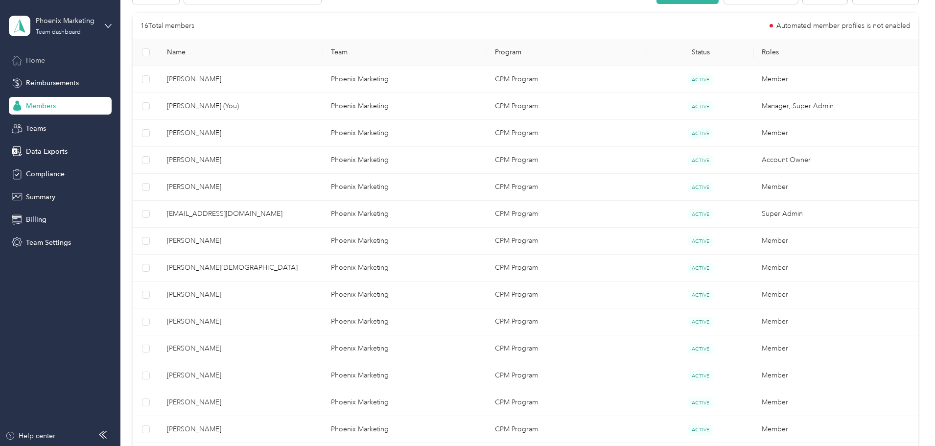
click at [40, 67] on div "Home" at bounding box center [60, 60] width 103 height 18
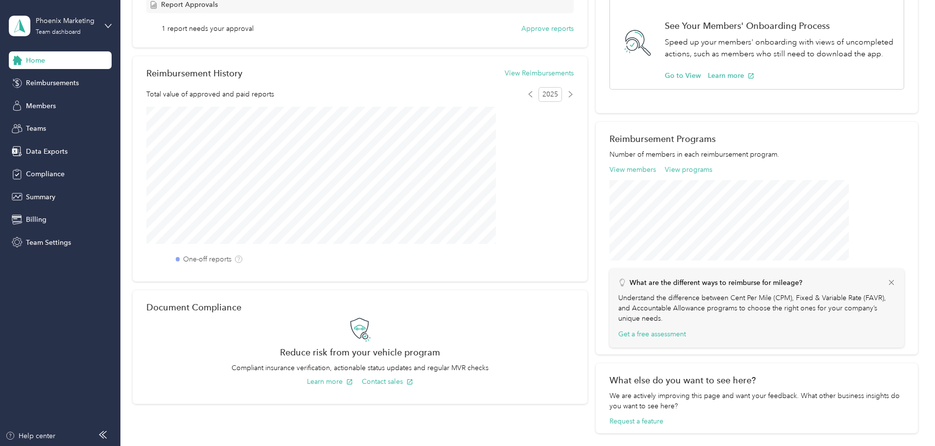
drag, startPoint x: 49, startPoint y: 84, endPoint x: 84, endPoint y: 117, distance: 48.8
click at [49, 84] on span "Reimbursements" at bounding box center [52, 83] width 53 height 10
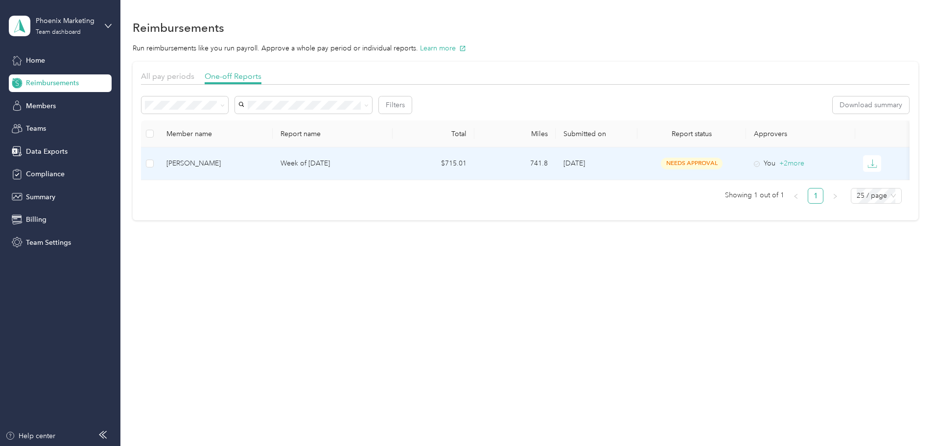
click at [265, 165] on div "[PERSON_NAME]" at bounding box center [215, 163] width 98 height 11
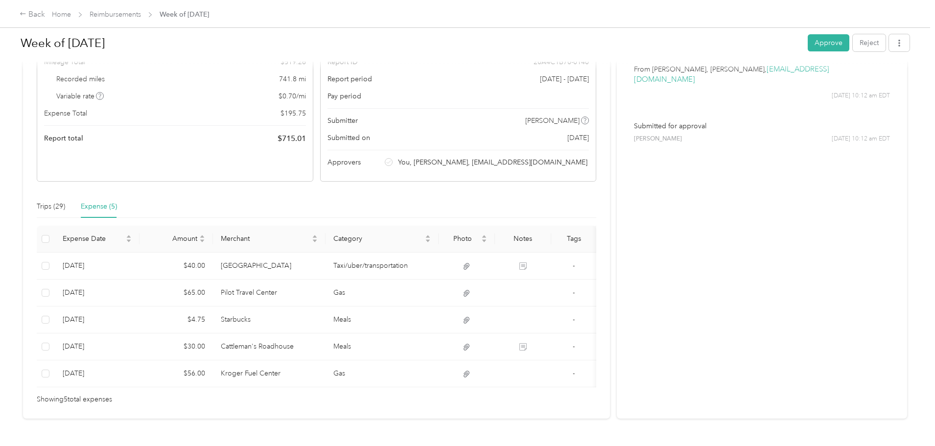
scroll to position [98, 0]
click at [807, 35] on button "Approve" at bounding box center [828, 42] width 42 height 17
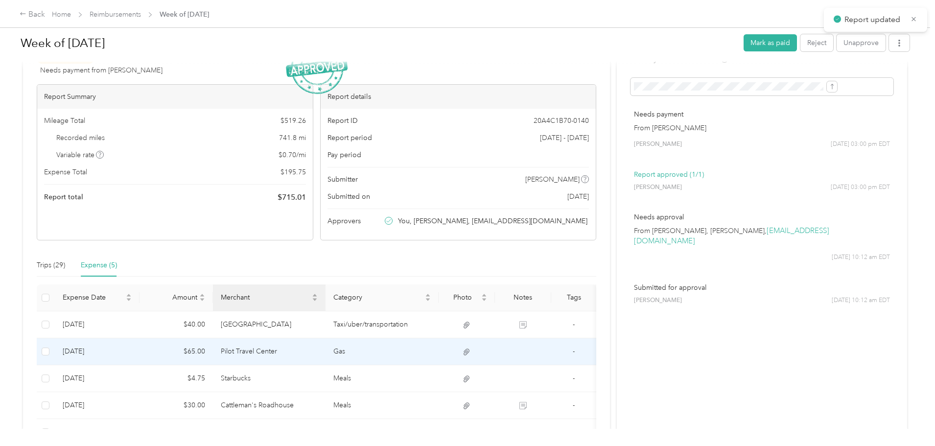
scroll to position [0, 0]
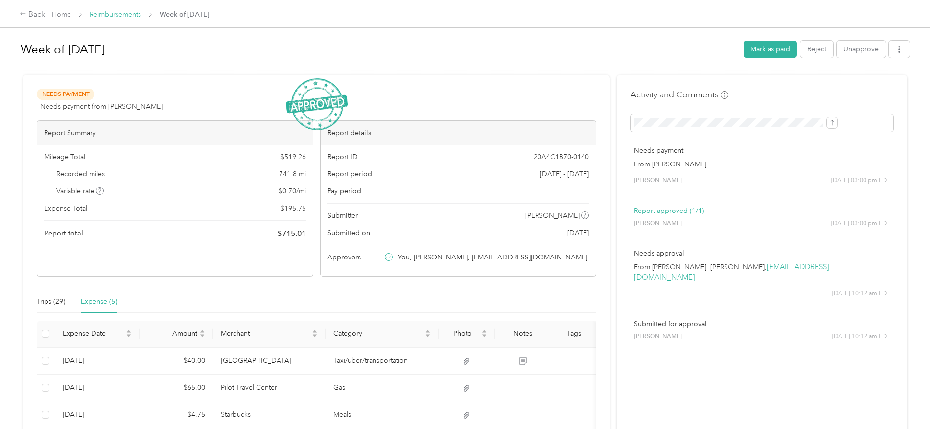
click at [141, 15] on link "Reimbursements" at bounding box center [115, 14] width 51 height 8
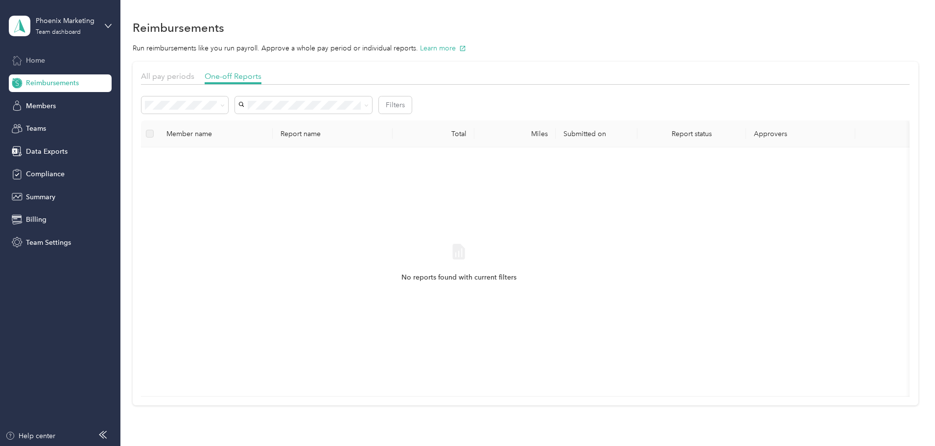
click at [30, 57] on span "Home" at bounding box center [35, 60] width 19 height 10
